Goal: Find contact information: Find contact information

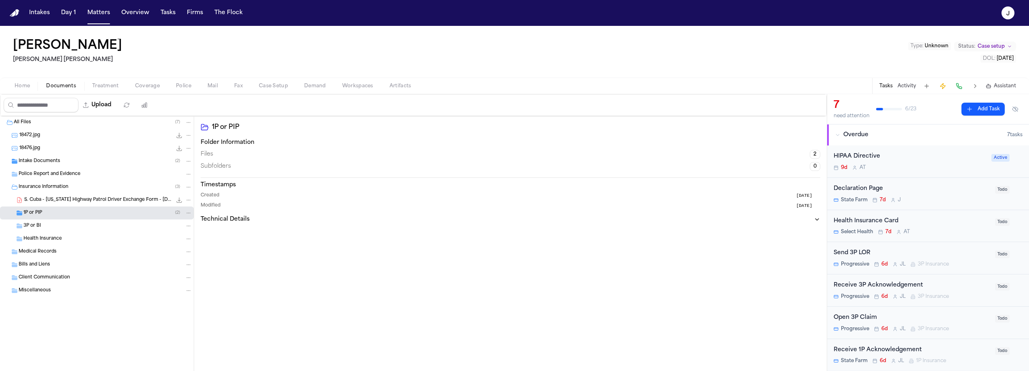
click at [30, 87] on button "Home" at bounding box center [22, 86] width 32 height 10
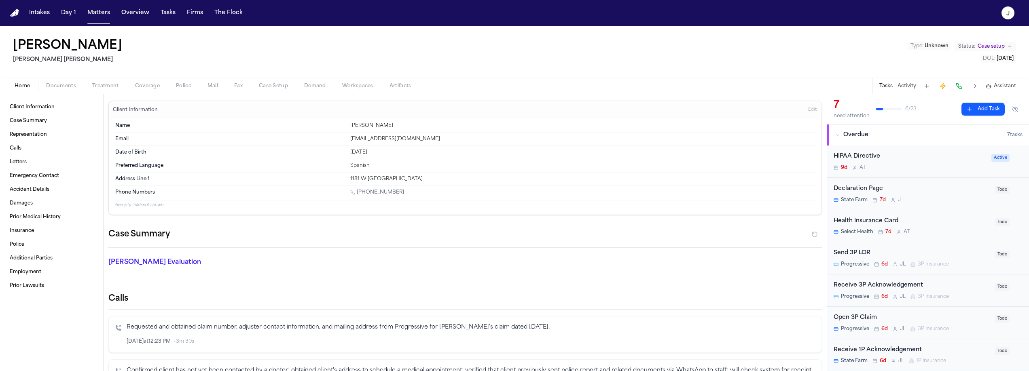
click at [146, 86] on span "Coverage" at bounding box center [147, 86] width 25 height 6
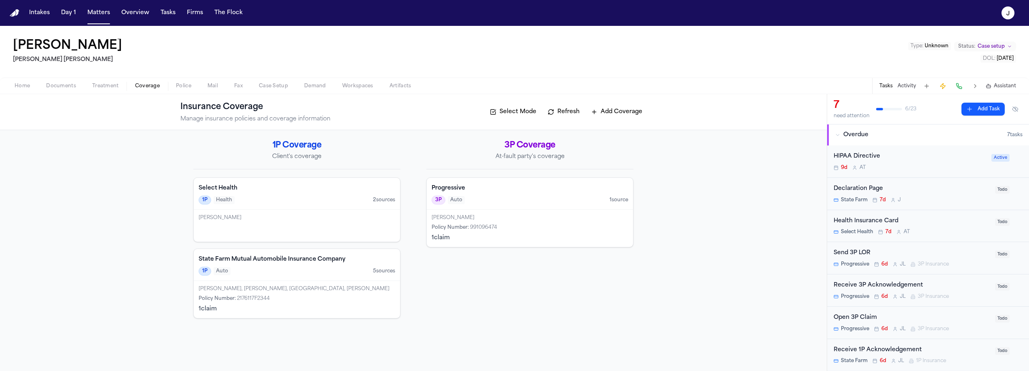
click at [527, 191] on h4 "Progressive" at bounding box center [529, 188] width 197 height 8
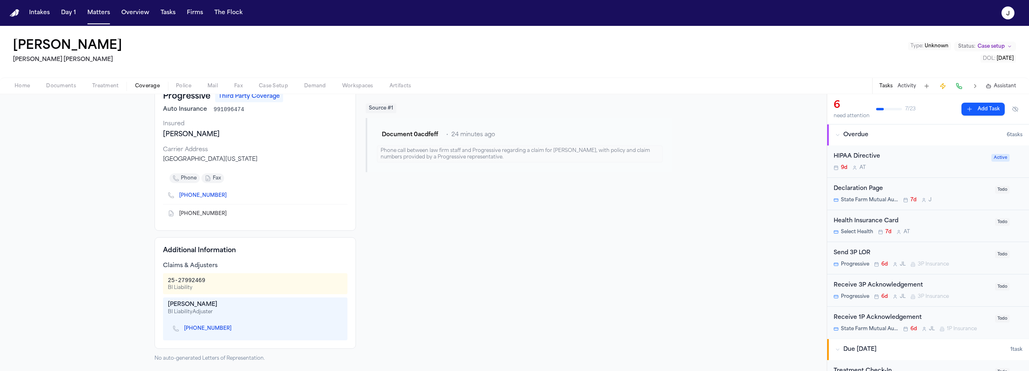
scroll to position [56, 0]
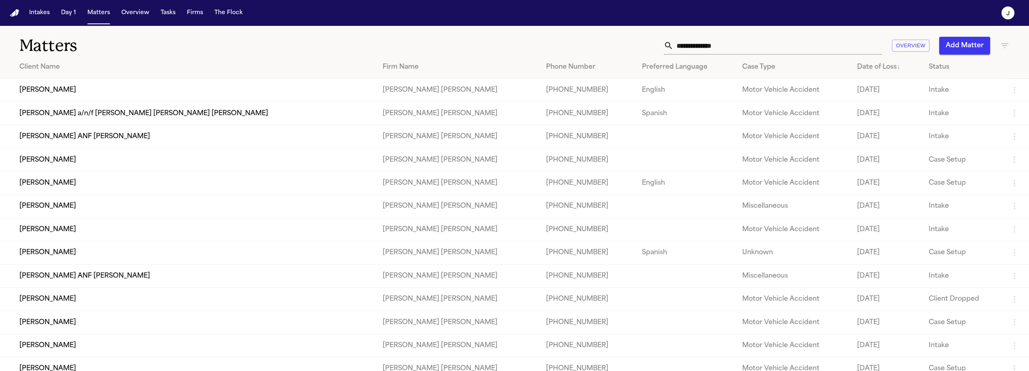
click at [680, 44] on input "text" at bounding box center [777, 46] width 209 height 18
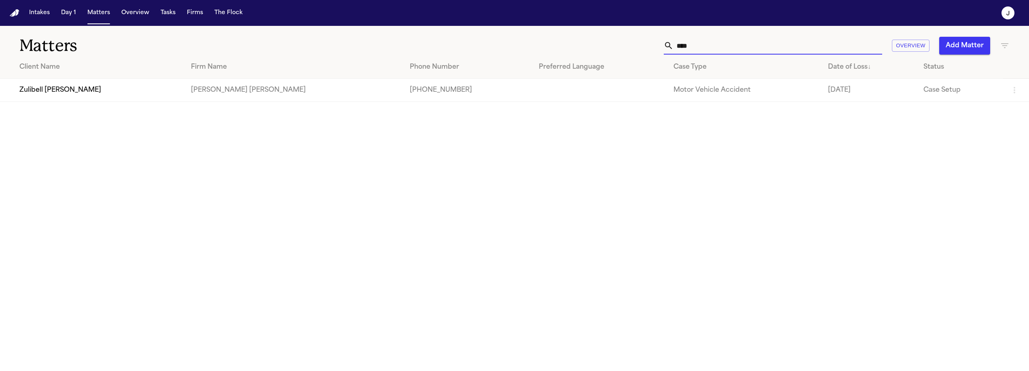
type input "****"
click at [152, 92] on td "Zulibell [PERSON_NAME]" at bounding box center [92, 90] width 184 height 23
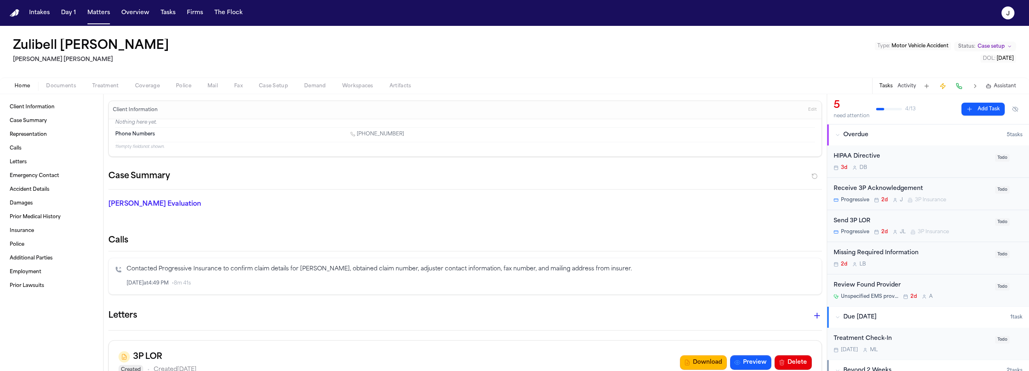
click at [74, 89] on span "Documents" at bounding box center [61, 86] width 30 height 6
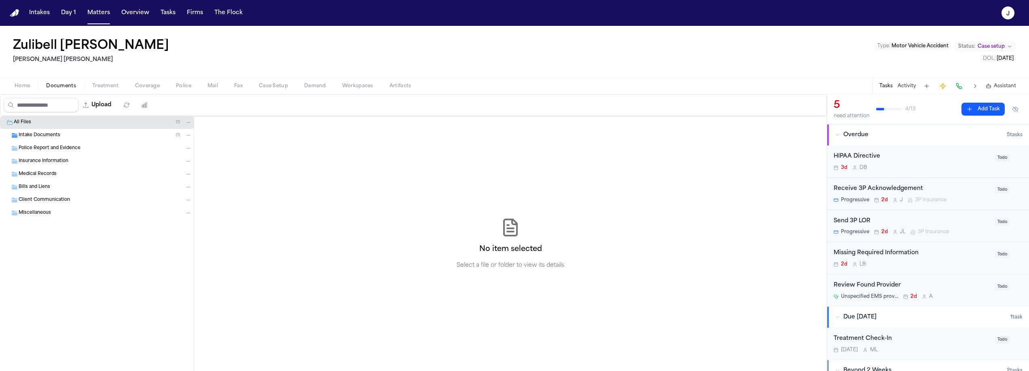
click at [29, 164] on span "Insurance Information" at bounding box center [44, 161] width 50 height 7
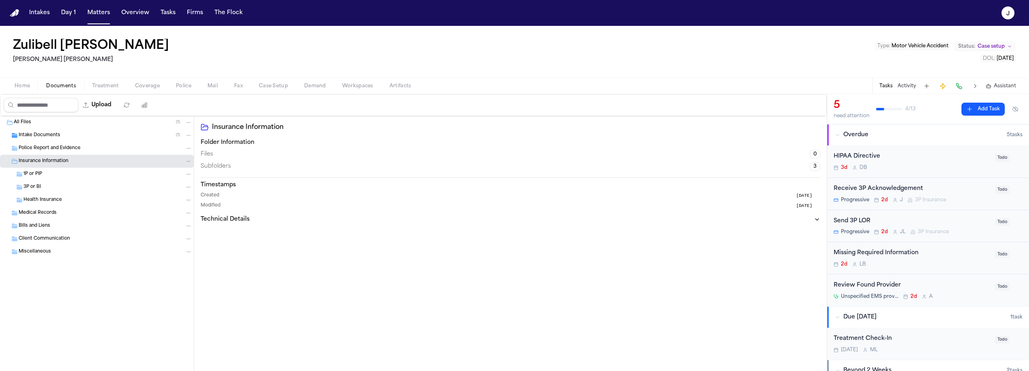
click at [29, 173] on span "1P or PIP" at bounding box center [32, 174] width 19 height 7
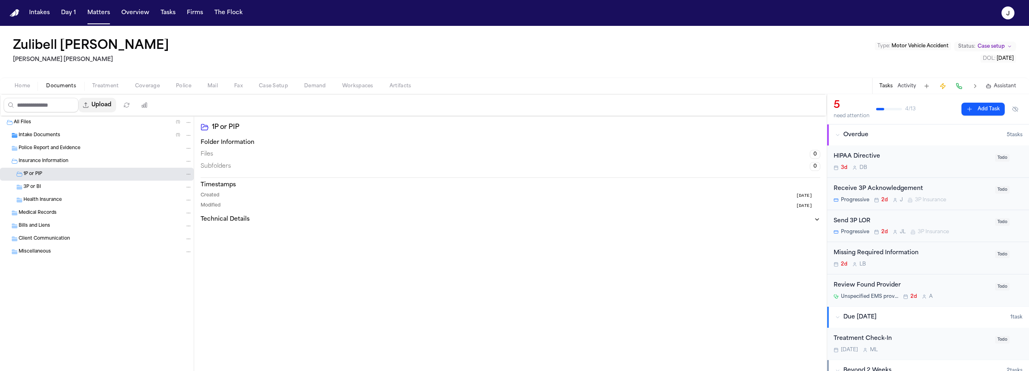
click at [99, 110] on button "Upload" at bounding box center [97, 105] width 38 height 15
select select "**********"
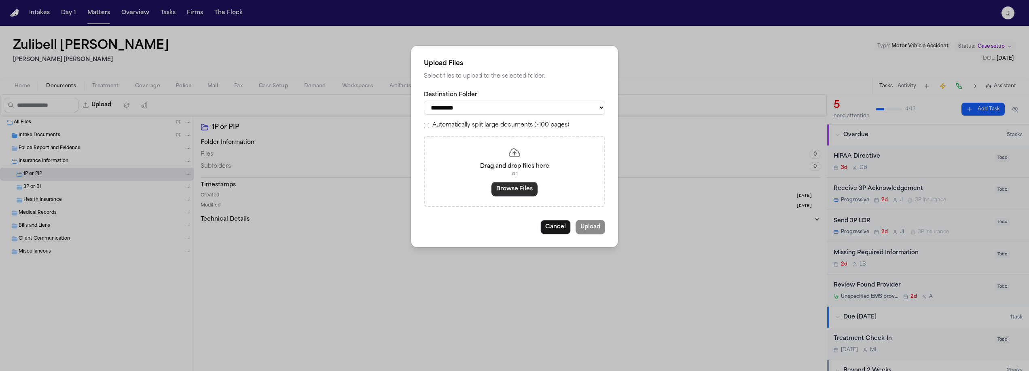
click at [511, 193] on button "Browse Files" at bounding box center [514, 189] width 46 height 15
click at [552, 233] on button "Cancel" at bounding box center [555, 227] width 30 height 15
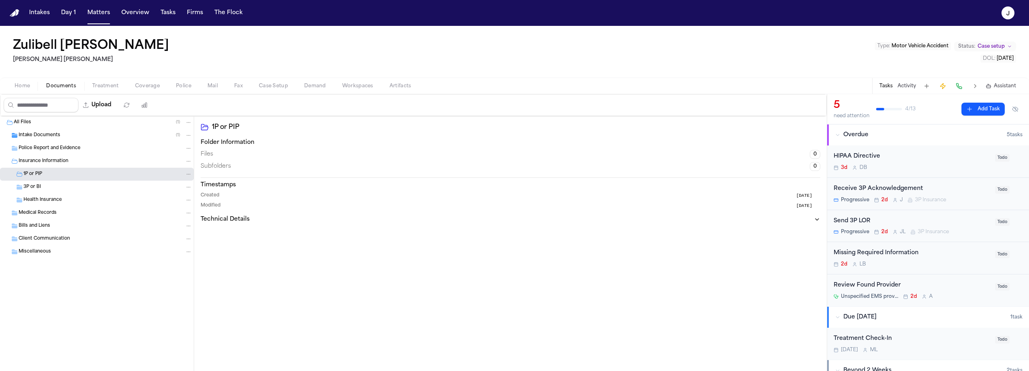
click at [54, 187] on div "3P or BI" at bounding box center [107, 187] width 169 height 7
click at [106, 107] on button "Upload" at bounding box center [97, 105] width 38 height 15
select select "**********"
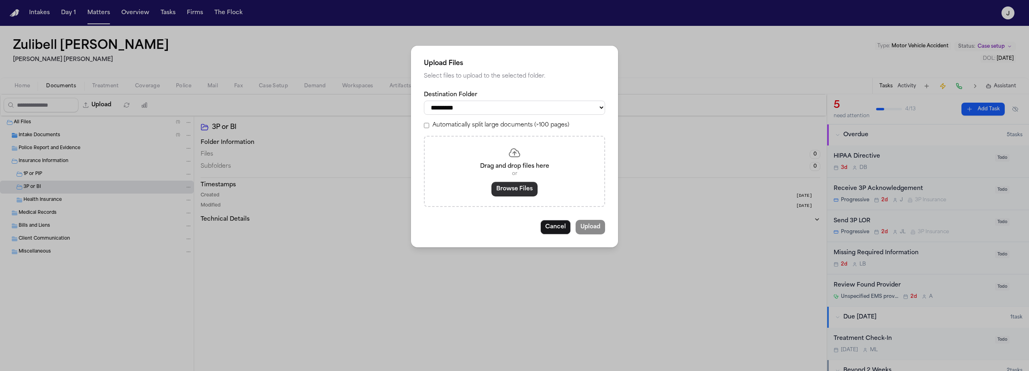
click at [514, 194] on button "Browse Files" at bounding box center [514, 189] width 46 height 15
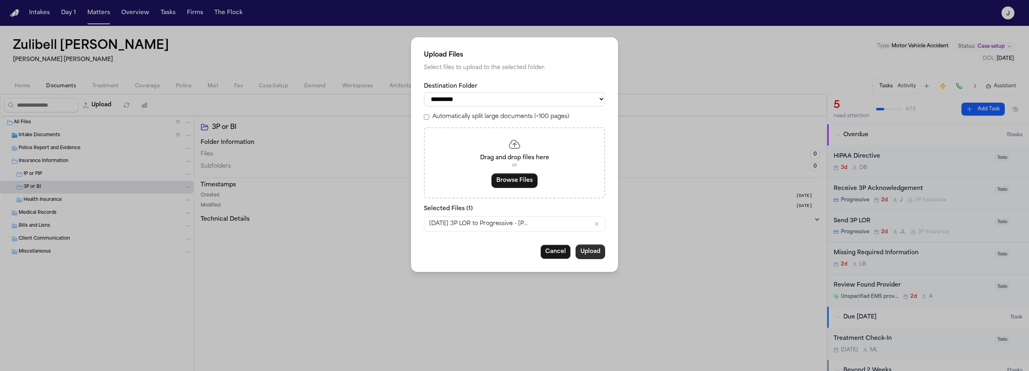
click at [585, 256] on button "Upload" at bounding box center [590, 252] width 30 height 15
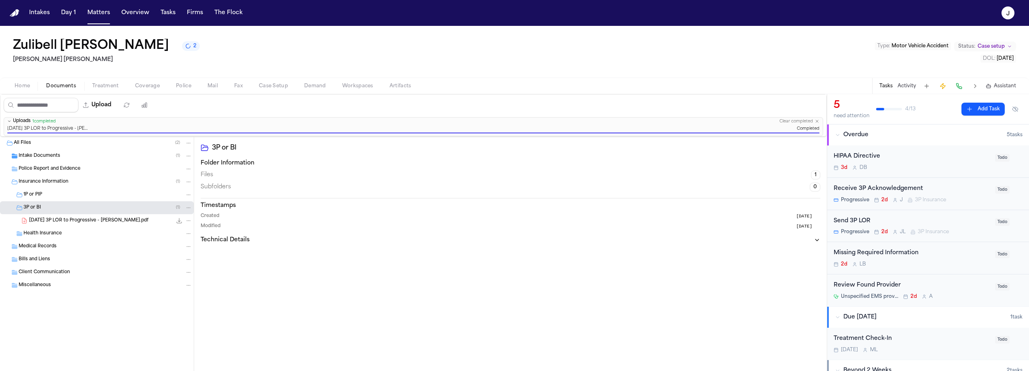
click at [25, 93] on div "Home Documents Treatment Coverage Police Mail Fax Case Setup Demand Workspaces …" at bounding box center [514, 86] width 1029 height 16
click at [25, 89] on span "Home" at bounding box center [22, 86] width 15 height 6
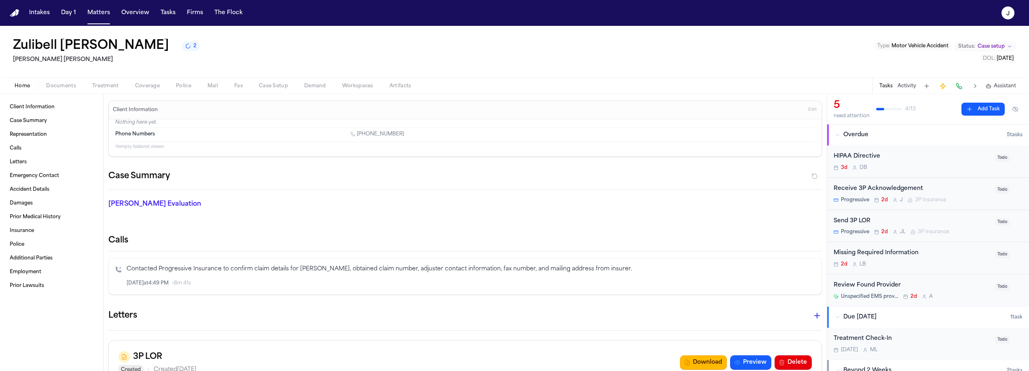
click at [141, 87] on span "Coverage" at bounding box center [147, 86] width 25 height 6
click at [25, 85] on span "Home" at bounding box center [22, 86] width 15 height 6
click at [74, 83] on span "Documents" at bounding box center [61, 86] width 30 height 6
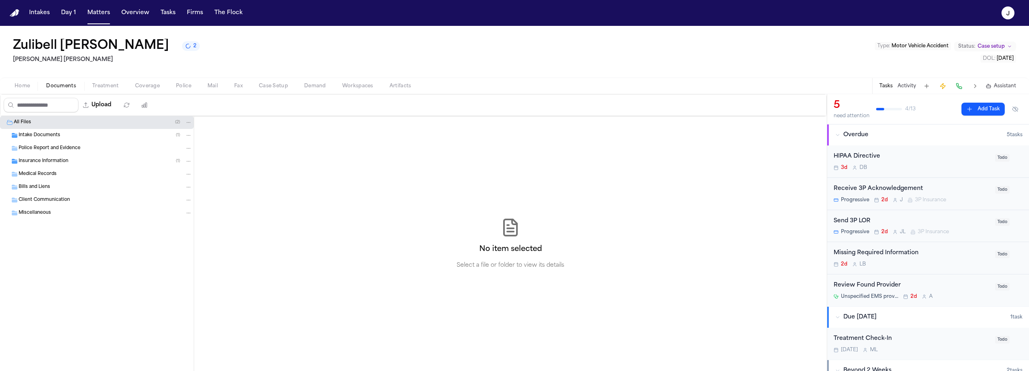
click at [34, 149] on span "Police Report and Evidence" at bounding box center [50, 148] width 62 height 7
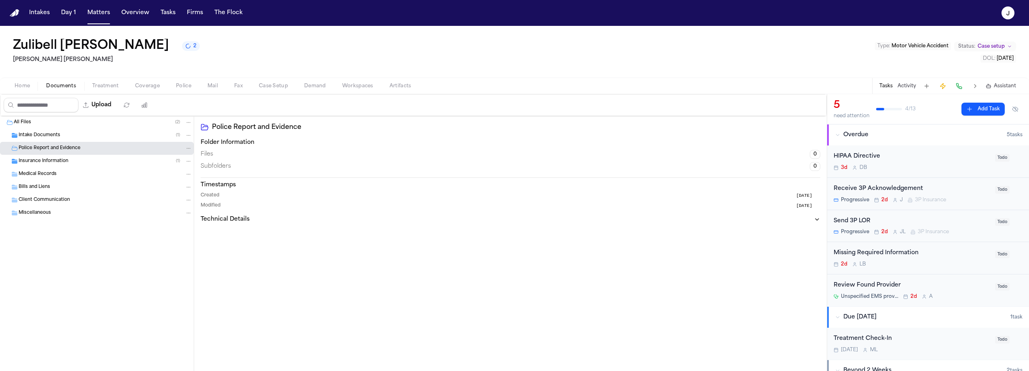
click at [40, 137] on span "Intake Documents" at bounding box center [40, 135] width 42 height 7
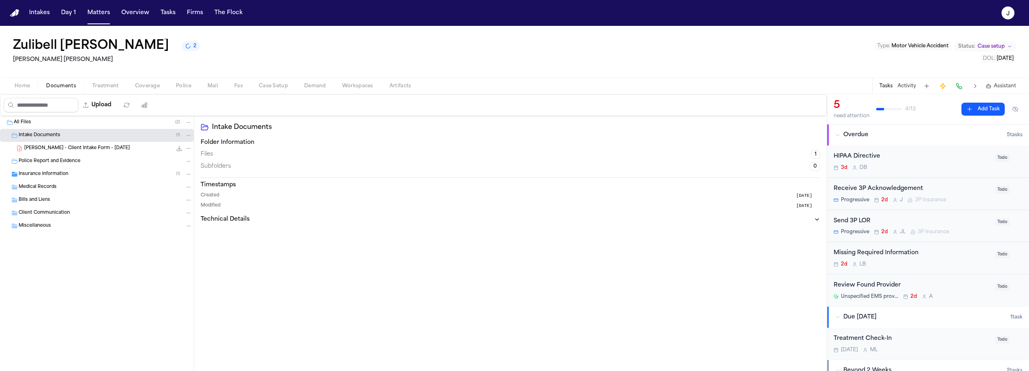
click at [24, 82] on button "Home" at bounding box center [22, 86] width 32 height 10
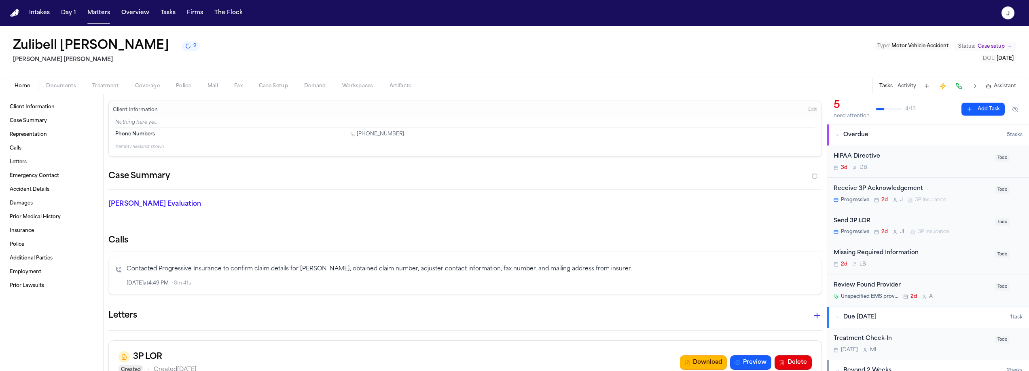
click at [957, 222] on div "Send 3P LOR" at bounding box center [911, 221] width 156 height 9
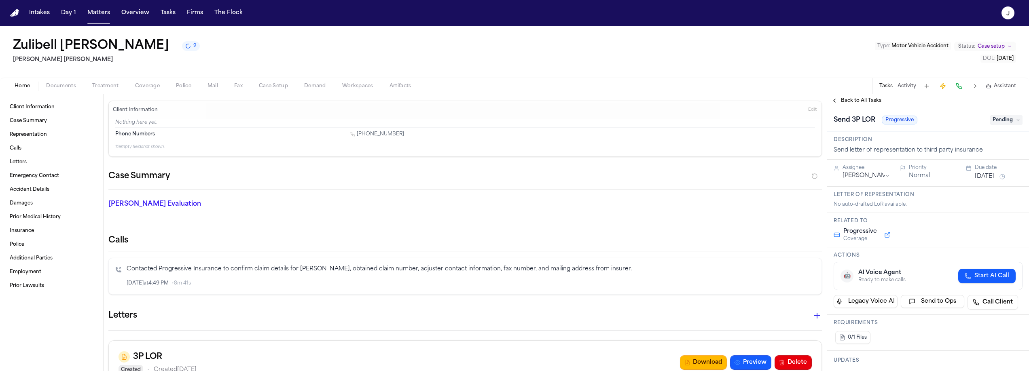
click at [995, 124] on span "Pending" at bounding box center [1006, 120] width 32 height 10
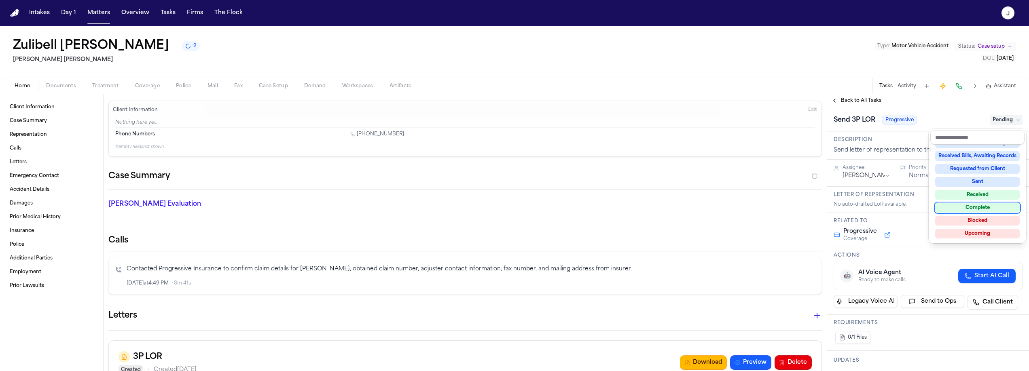
click at [972, 209] on div "Complete" at bounding box center [977, 208] width 85 height 10
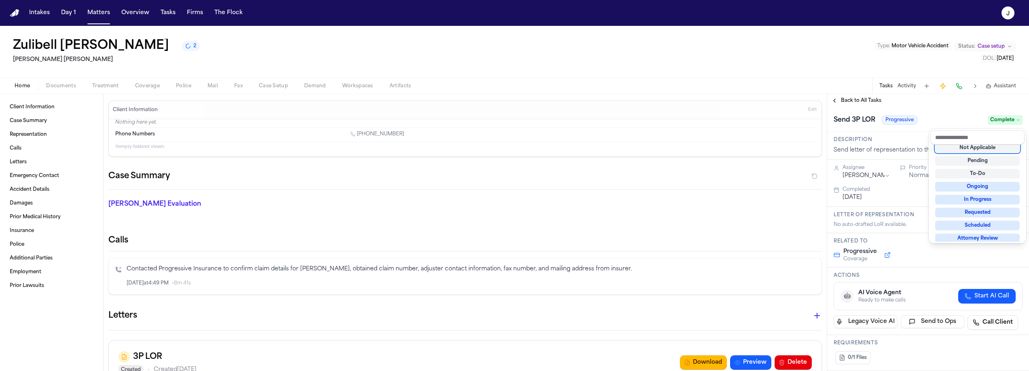
scroll to position [3, 0]
click at [845, 106] on div "**********" at bounding box center [928, 232] width 202 height 277
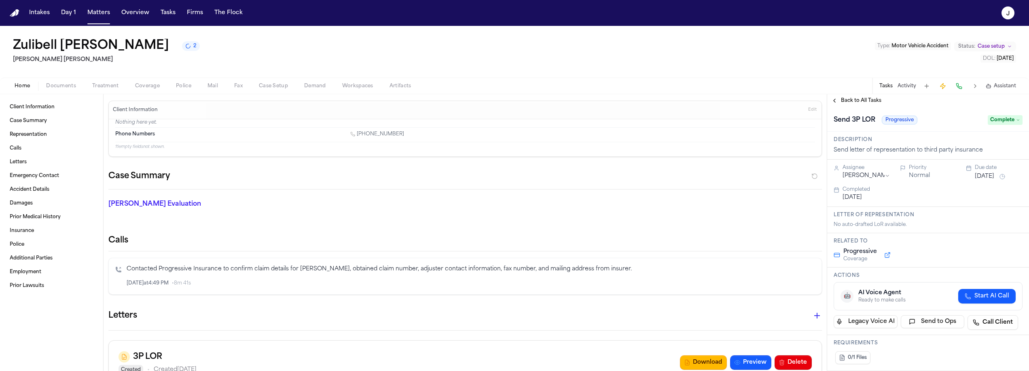
click at [851, 101] on span "Back to All Tasks" at bounding box center [861, 100] width 40 height 6
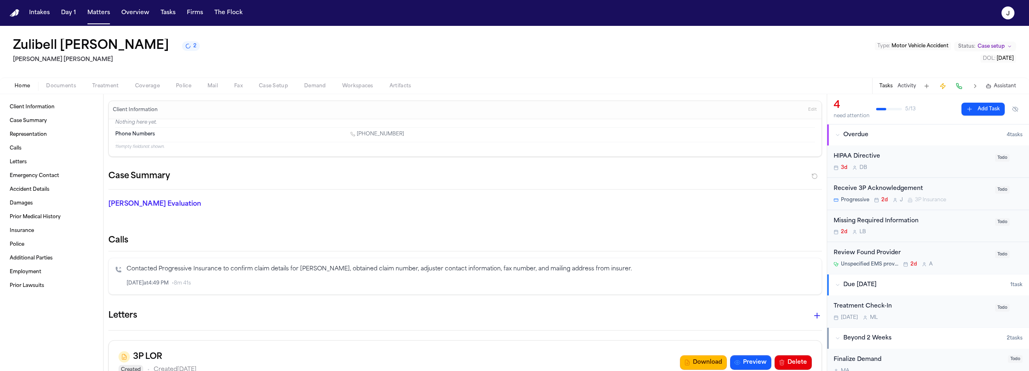
click at [956, 193] on div "Receive 3P Acknowledgement" at bounding box center [911, 188] width 156 height 9
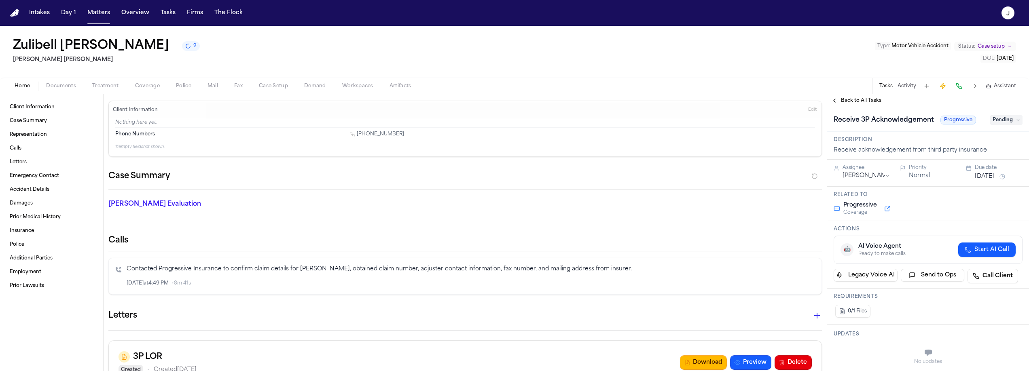
click at [994, 178] on button "[DATE]" at bounding box center [983, 177] width 19 height 8
click at [1008, 306] on button "5" at bounding box center [1003, 306] width 13 height 13
click at [874, 103] on span "Back to All Tasks" at bounding box center [861, 100] width 40 height 6
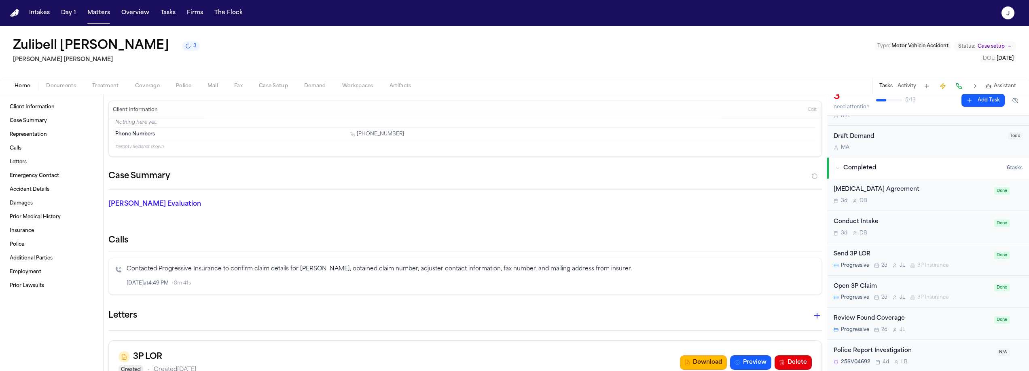
scroll to position [257, 0]
click at [287, 57] on div "Zulibell [PERSON_NAME] 3 [PERSON_NAME] [PERSON_NAME] Type : Motor Vehicle Accid…" at bounding box center [514, 52] width 1029 height 52
copy link "[PHONE_NUMBER]"
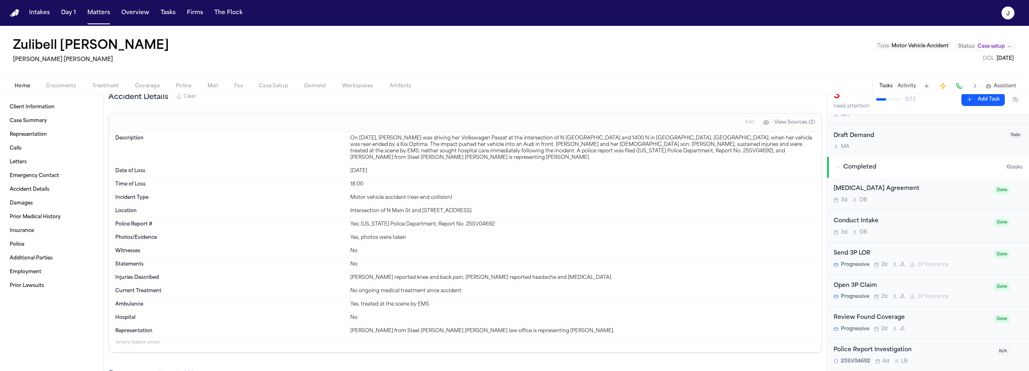
scroll to position [0, 0]
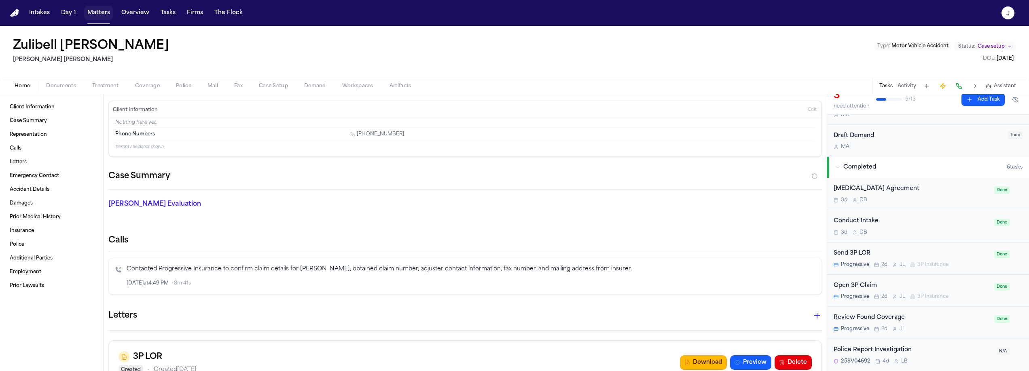
click at [97, 15] on button "Matters" at bounding box center [98, 13] width 29 height 15
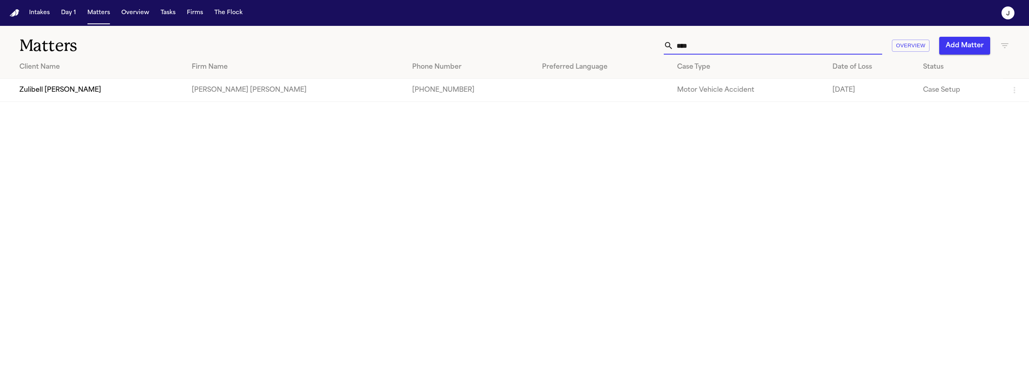
click at [693, 49] on input "****" at bounding box center [777, 46] width 209 height 18
type input "*****"
click at [72, 95] on td "[PERSON_NAME]" at bounding box center [76, 90] width 153 height 23
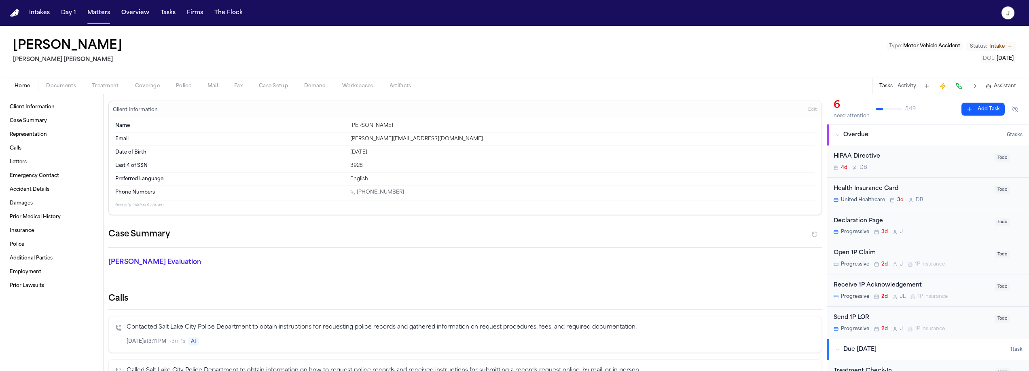
copy link "[PHONE_NUMBER]"
drag, startPoint x: 349, startPoint y: 139, endPoint x: 446, endPoint y: 133, distance: 96.4
click at [446, 133] on div "Email [PERSON_NAME][EMAIL_ADDRESS][DOMAIN_NAME]" at bounding box center [465, 139] width 700 height 13
drag, startPoint x: 348, startPoint y: 139, endPoint x: 416, endPoint y: 138, distance: 67.9
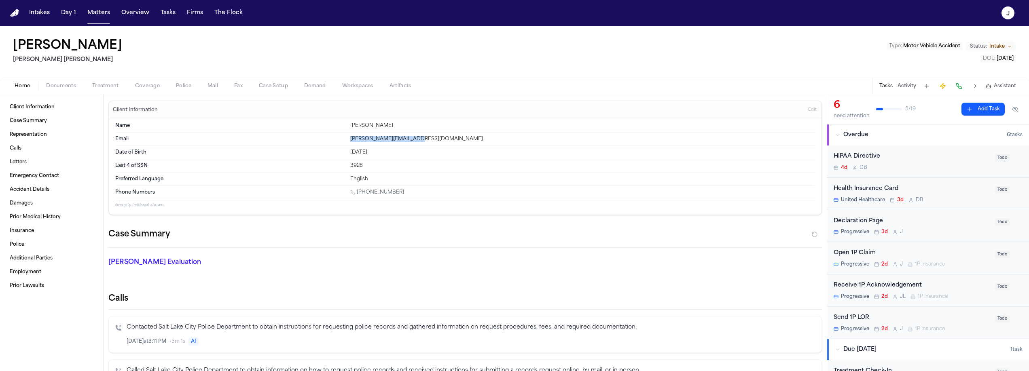
click at [416, 138] on div "[PERSON_NAME][EMAIL_ADDRESS][DOMAIN_NAME]" at bounding box center [582, 139] width 465 height 6
copy div "[PERSON_NAME][EMAIL_ADDRESS][DOMAIN_NAME]"
click at [108, 8] on button "Matters" at bounding box center [98, 13] width 29 height 15
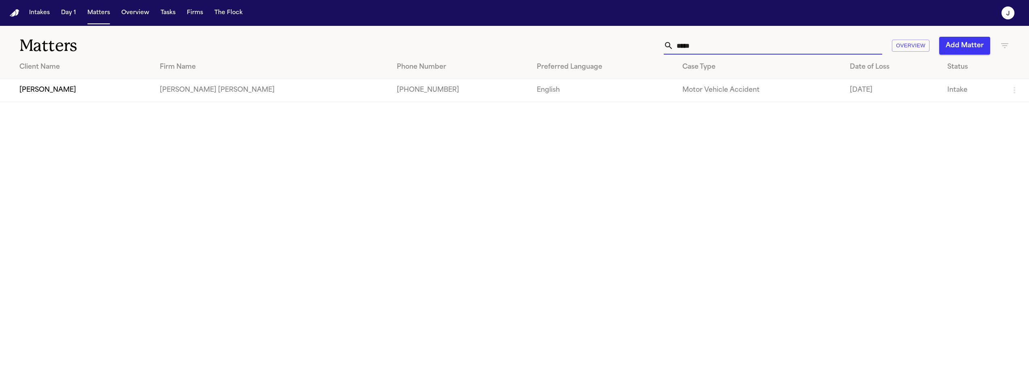
click at [706, 47] on input "*****" at bounding box center [777, 46] width 209 height 18
type input "*******"
click at [132, 84] on td "[PERSON_NAME]" at bounding box center [83, 90] width 167 height 23
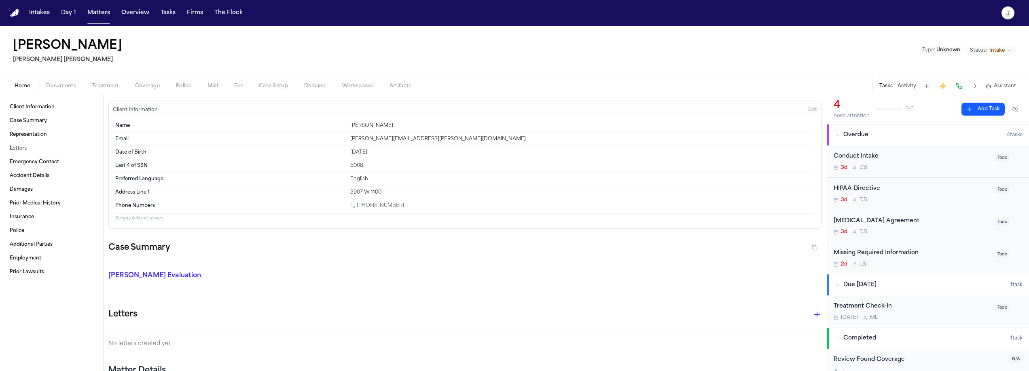
copy link "[PHONE_NUMBER]"
drag, startPoint x: 349, startPoint y: 139, endPoint x: 418, endPoint y: 139, distance: 69.5
click at [418, 139] on div "[PERSON_NAME][EMAIL_ADDRESS][PERSON_NAME][DOMAIN_NAME]" at bounding box center [582, 139] width 465 height 6
copy div "[PERSON_NAME][EMAIL_ADDRESS][PERSON_NAME][DOMAIN_NAME]"
click at [104, 10] on button "Matters" at bounding box center [98, 13] width 29 height 15
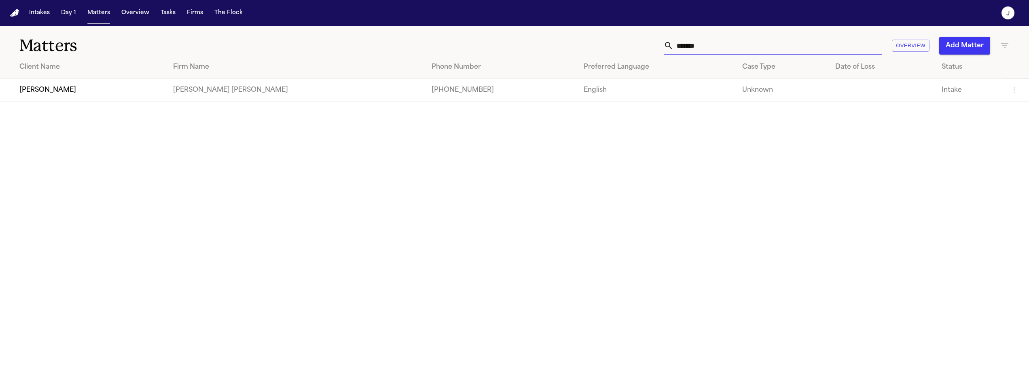
click at [686, 47] on input "*******" at bounding box center [777, 46] width 209 height 18
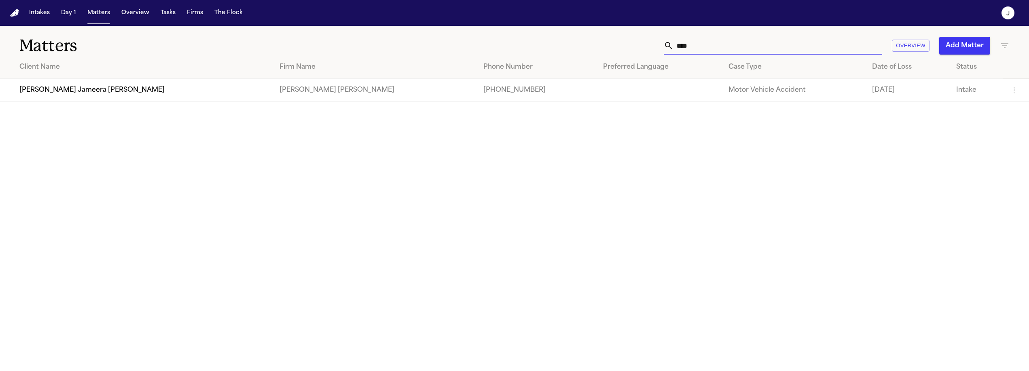
type input "****"
